Goal: Information Seeking & Learning: Learn about a topic

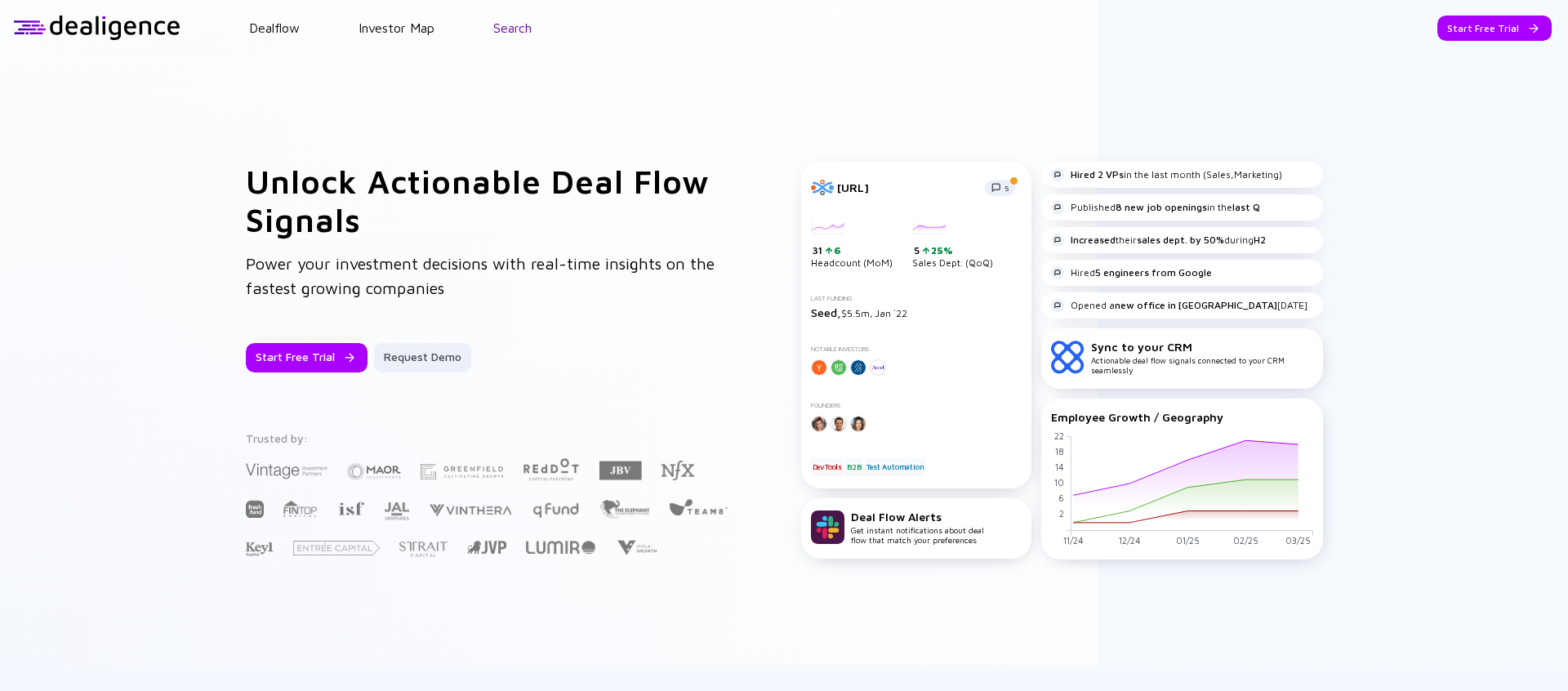
click at [512, 29] on link "Search" at bounding box center [512, 28] width 39 height 15
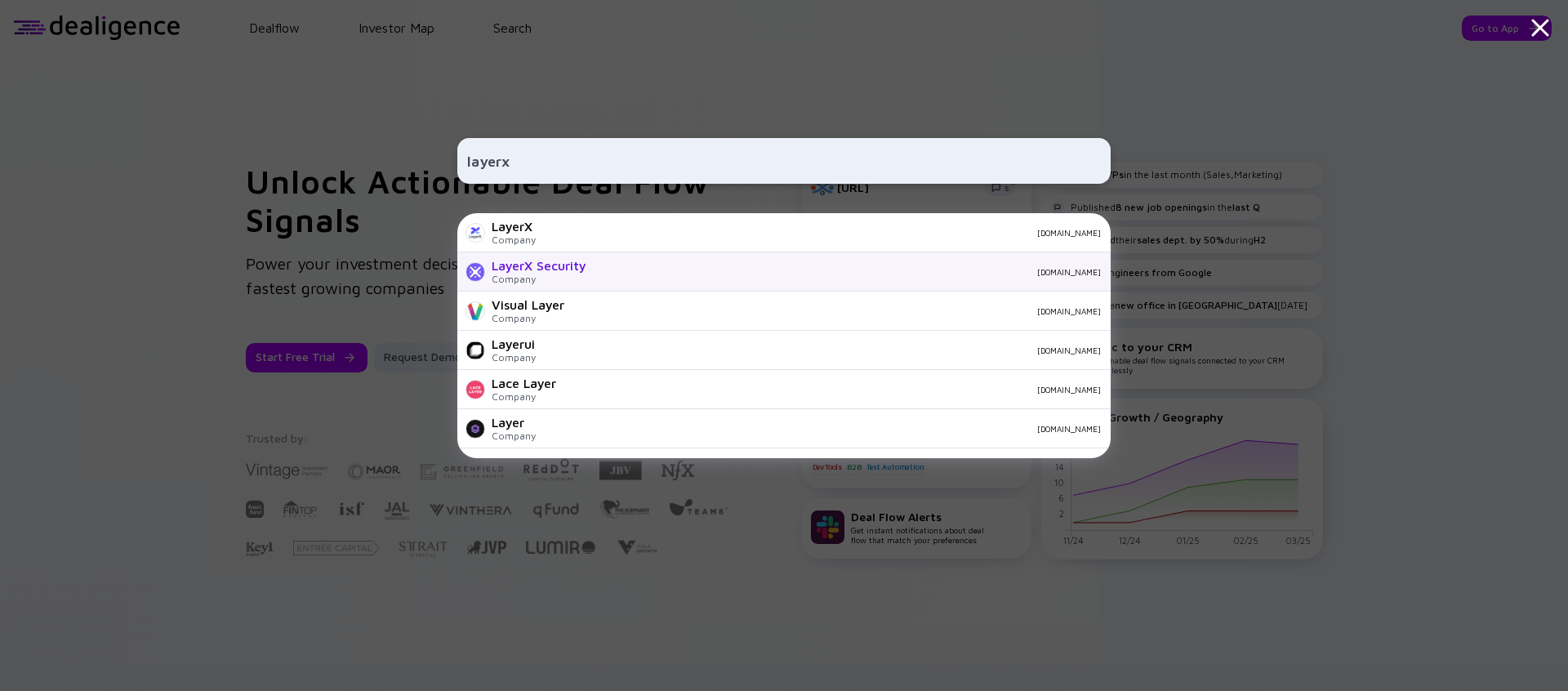
type input "layerx"
click at [648, 282] on div "LayerX Security Company layerxsecurity.com" at bounding box center [784, 271] width 654 height 39
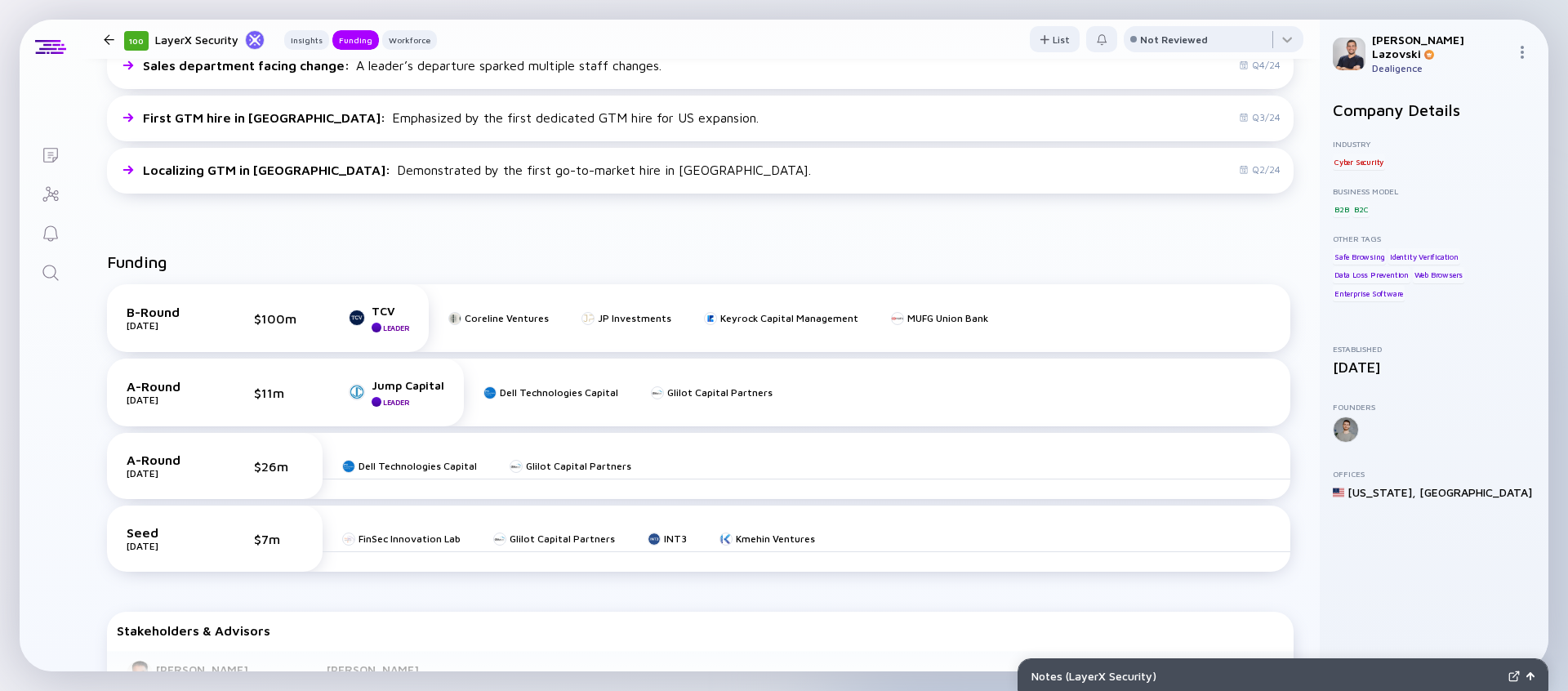
scroll to position [475, 0]
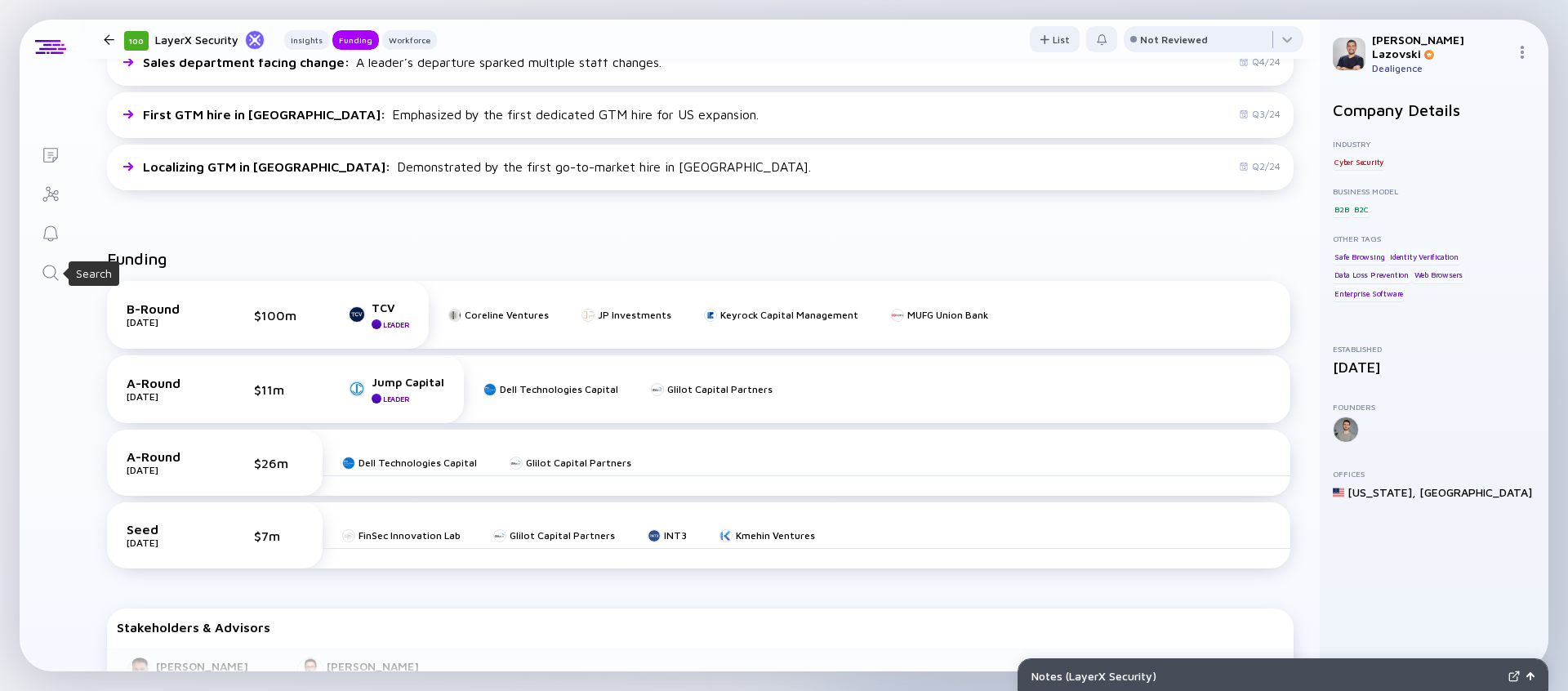
click at [53, 275] on icon "Search" at bounding box center [51, 272] width 16 height 16
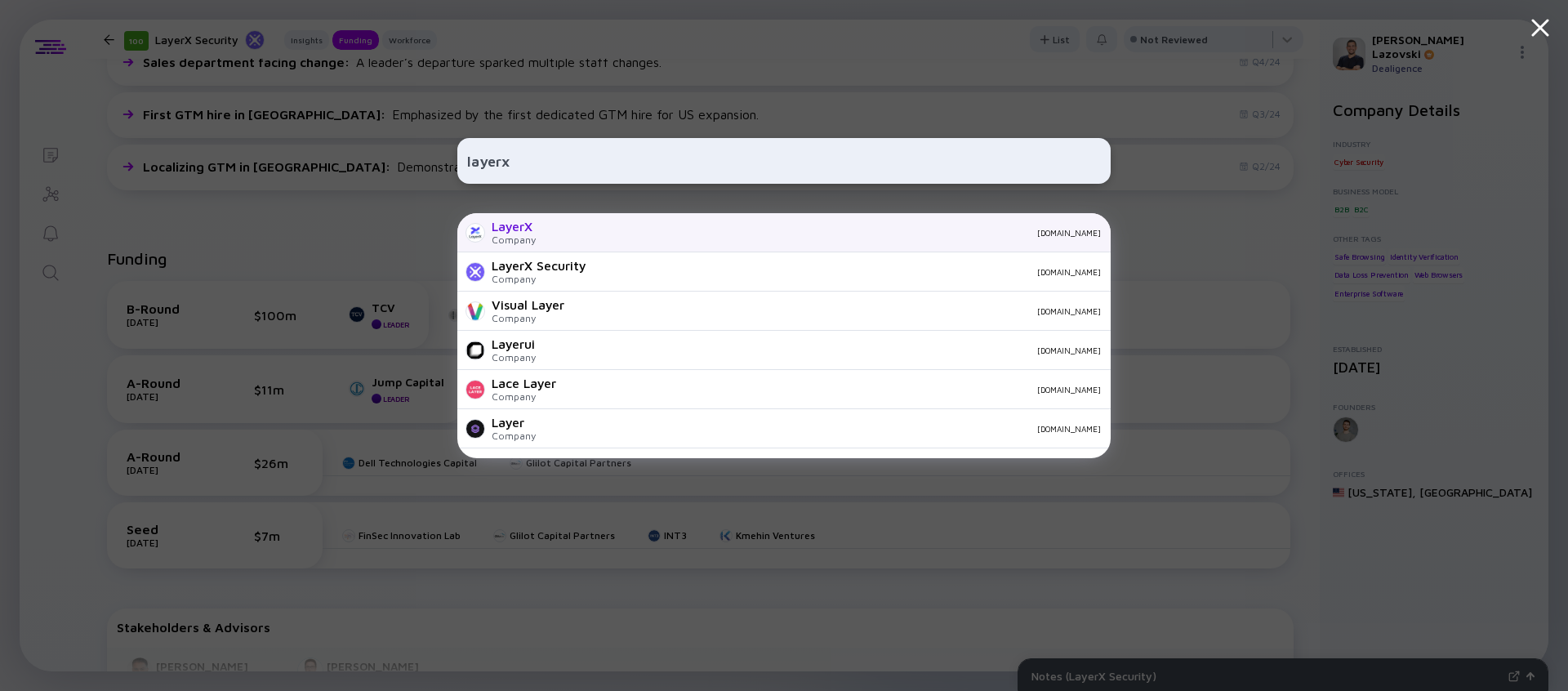
type input "layerx"
click at [555, 239] on div "LayerX Company layerx.co.jp" at bounding box center [784, 233] width 654 height 39
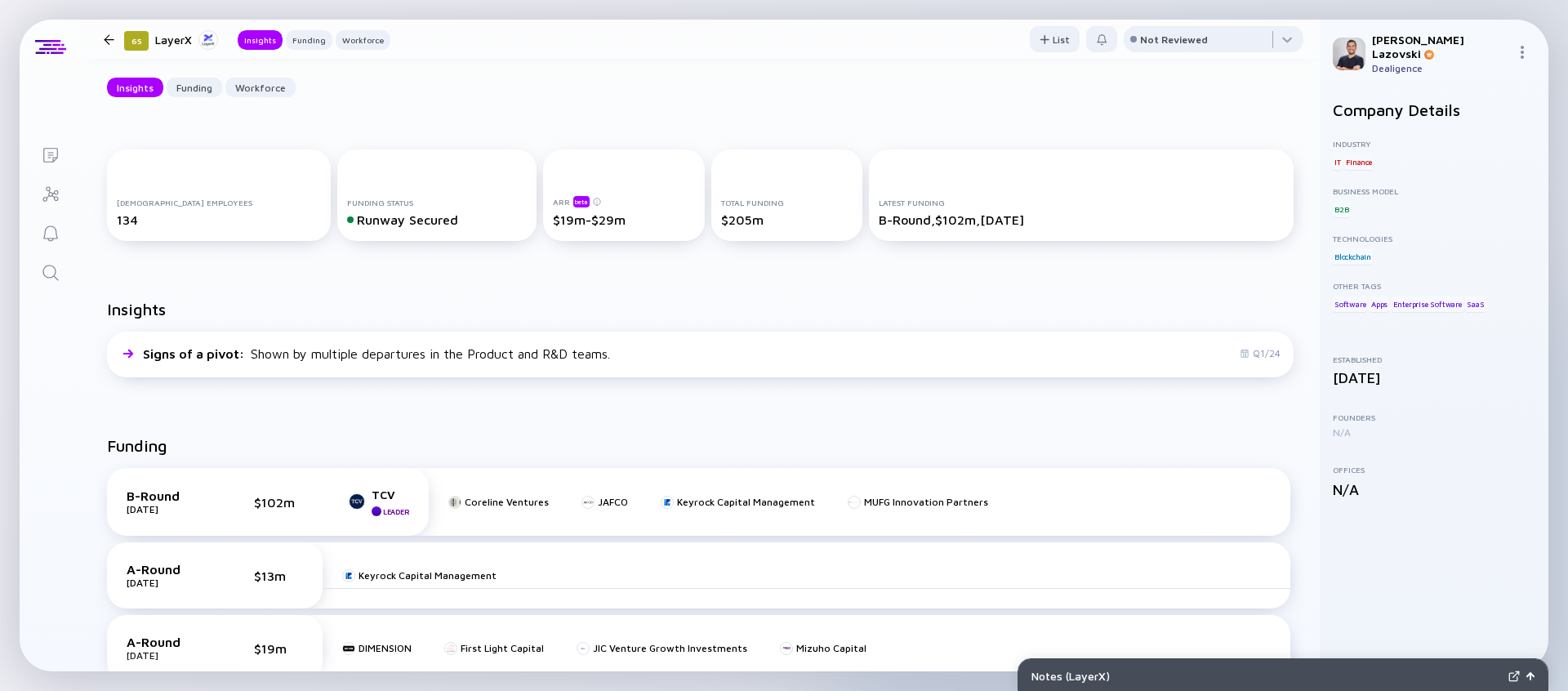
scroll to position [140, 0]
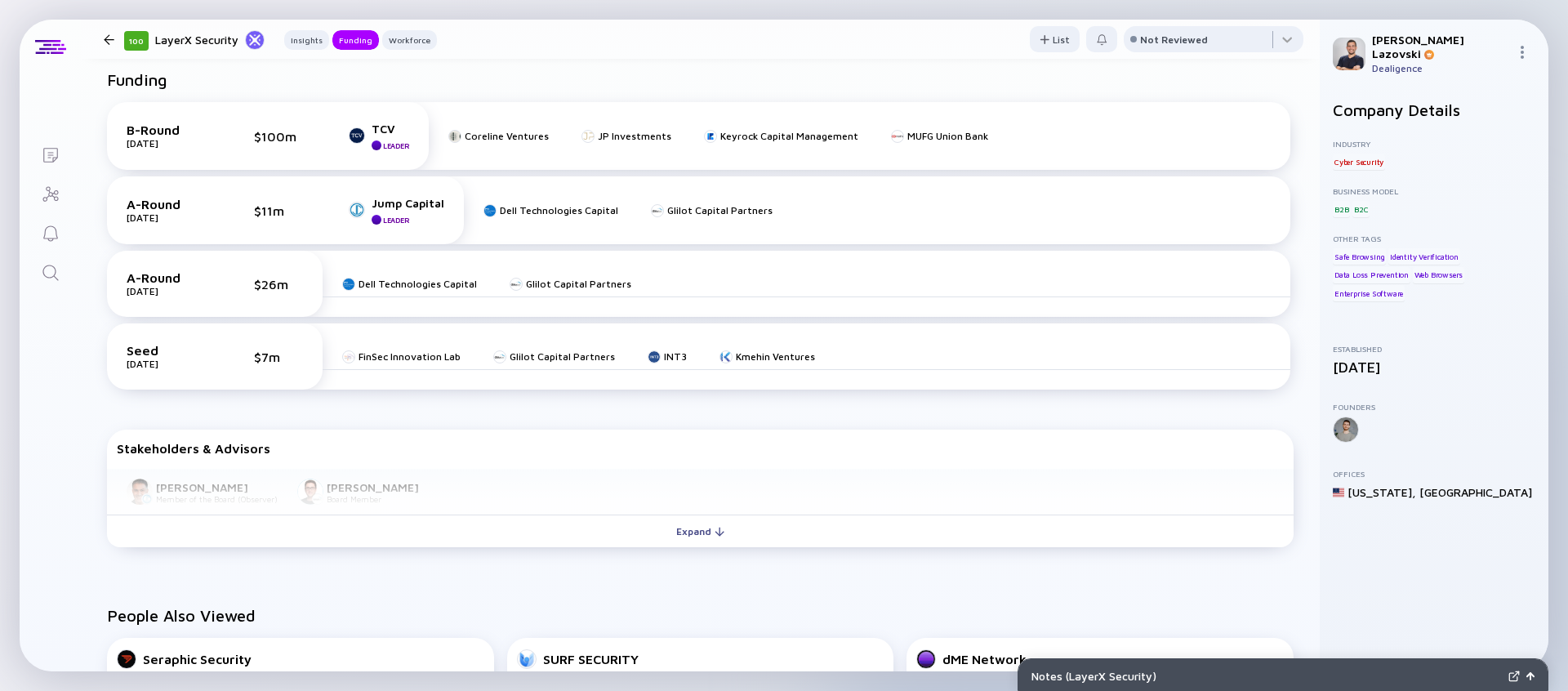
scroll to position [621, 0]
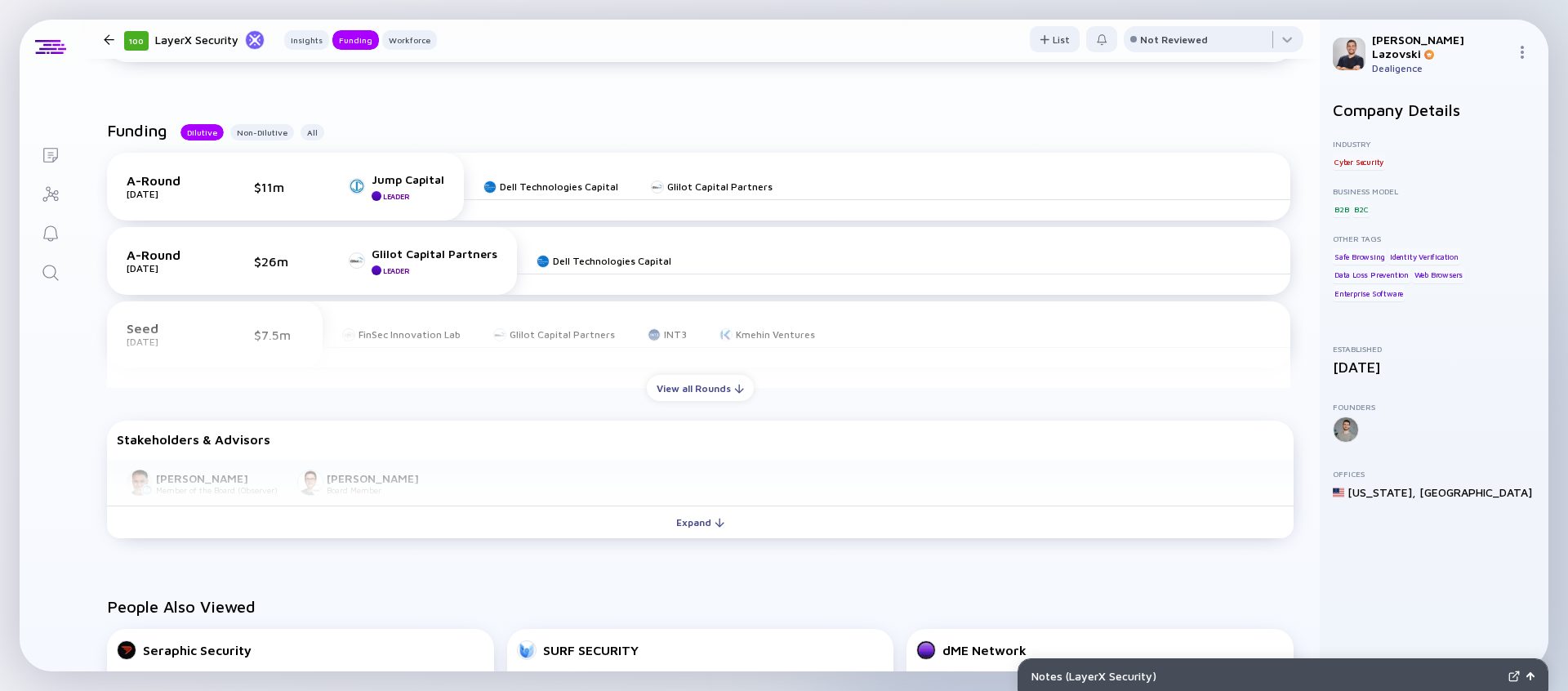
scroll to position [611, 0]
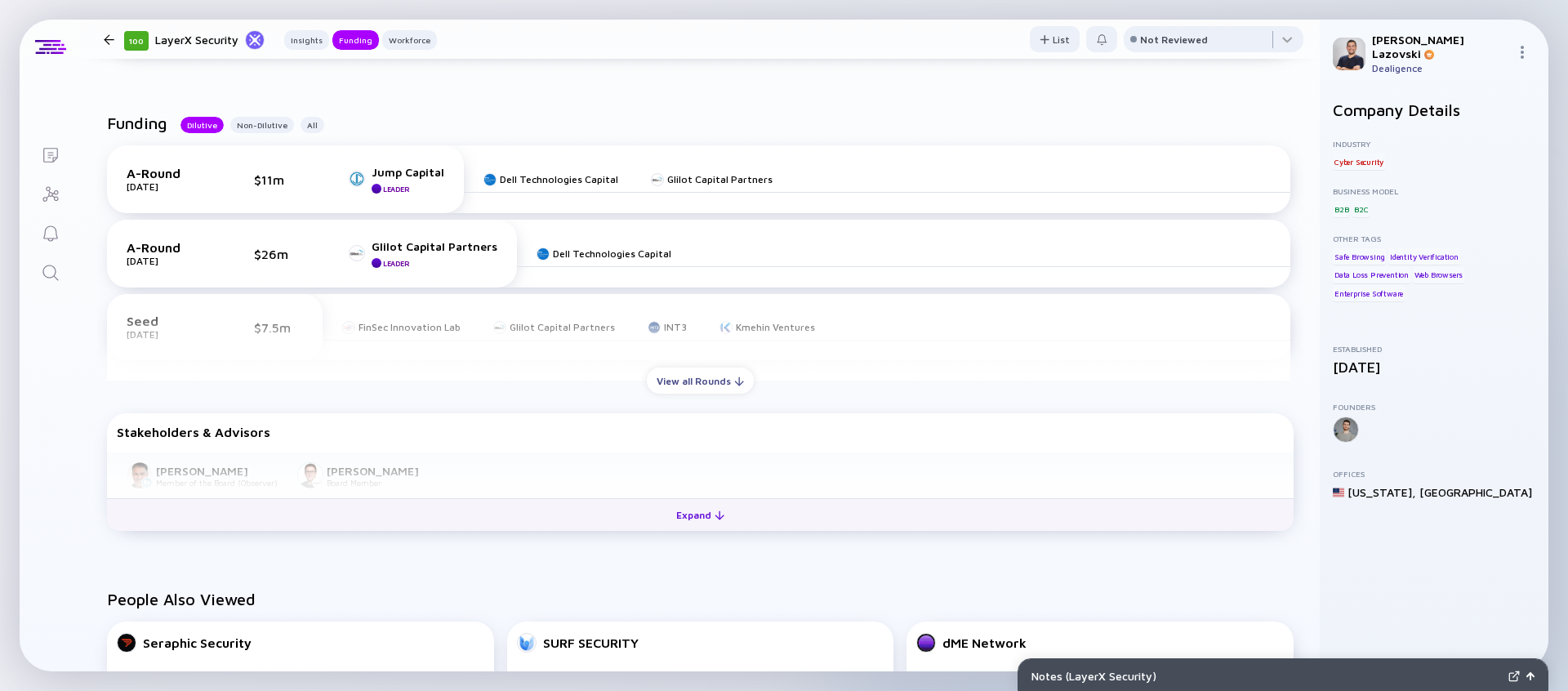
click at [648, 516] on button "Expand" at bounding box center [701, 514] width 1186 height 33
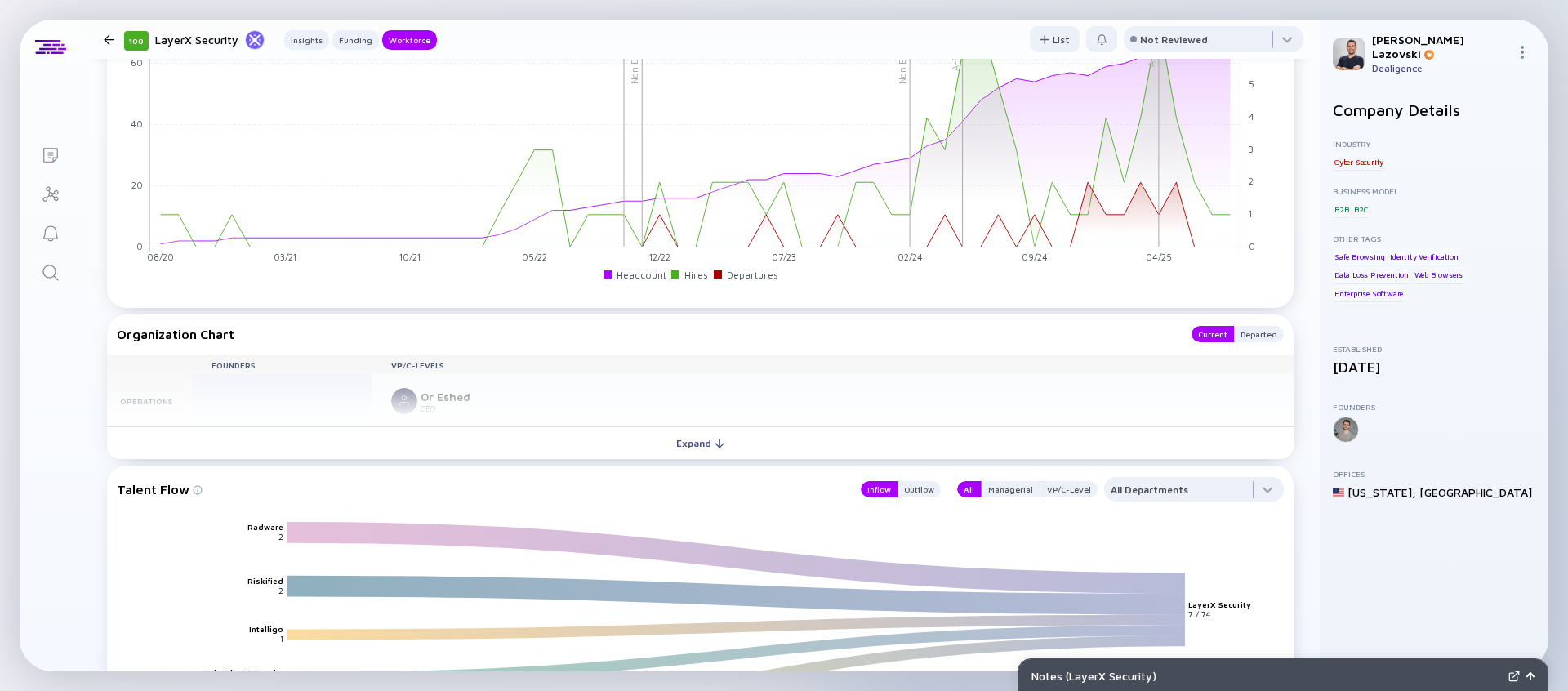
scroll to position [1656, 0]
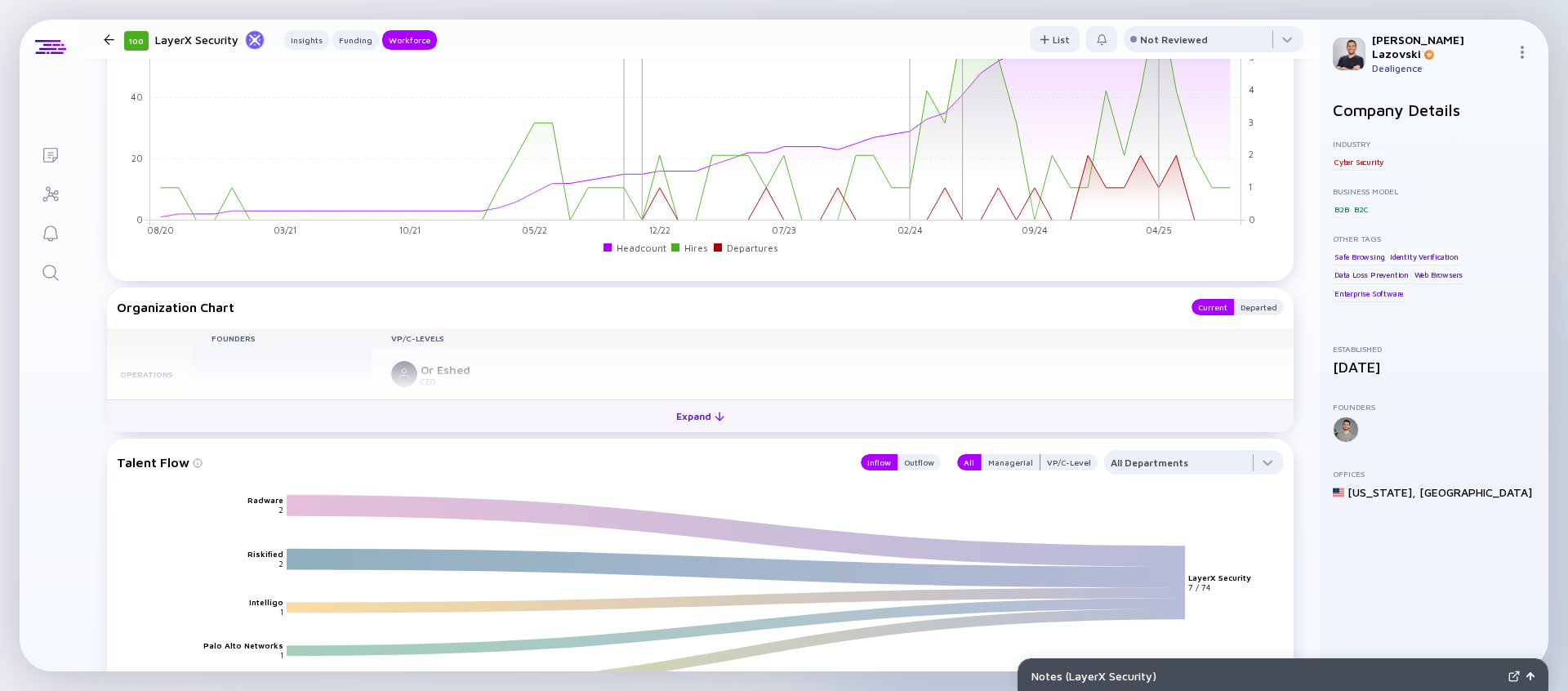
click at [656, 418] on button "Expand" at bounding box center [701, 416] width 1186 height 33
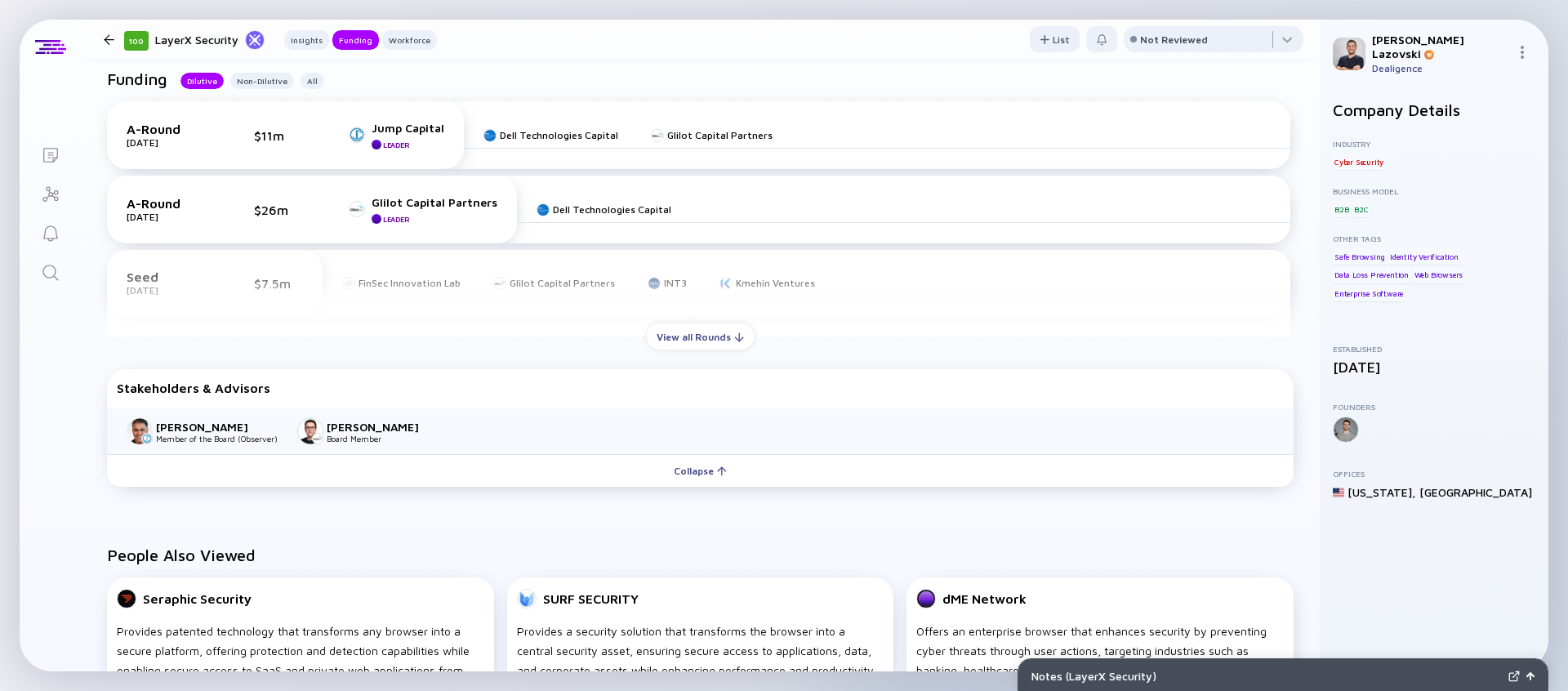
scroll to position [636, 0]
